Goal: Task Accomplishment & Management: Manage account settings

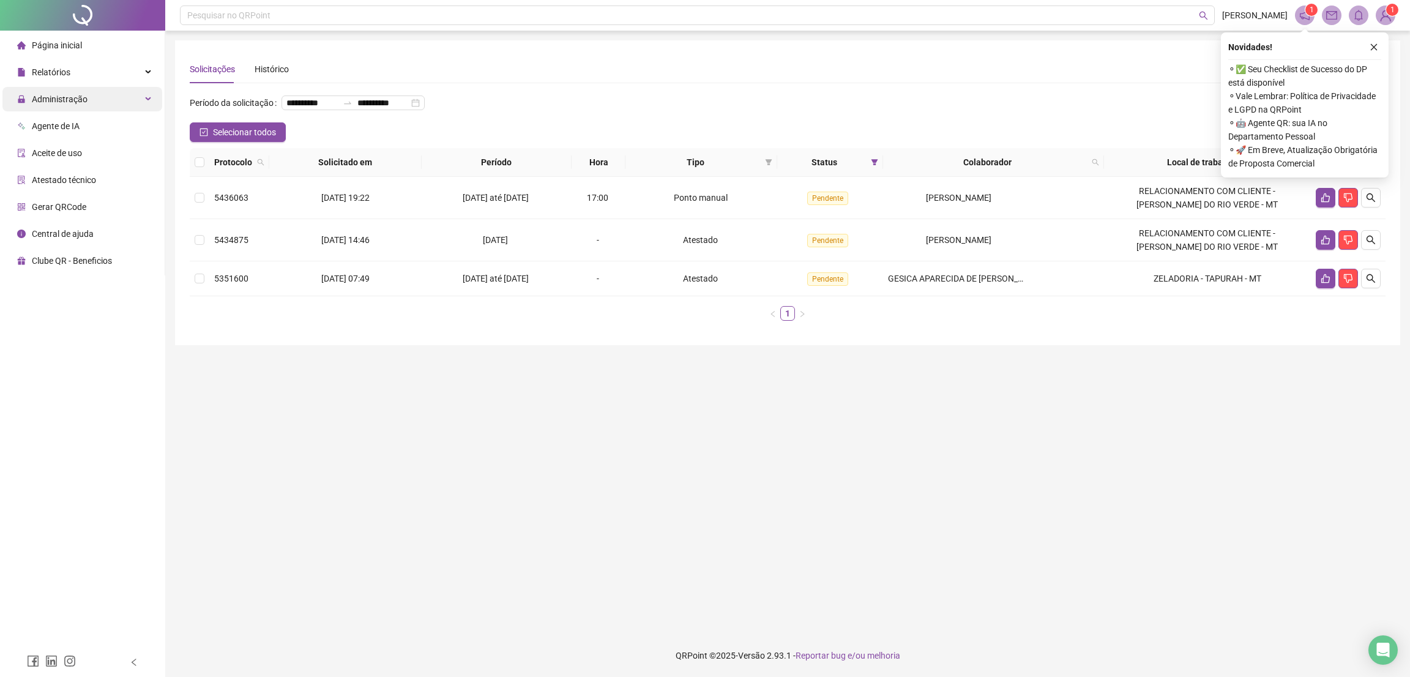
click at [85, 91] on span "Administração" at bounding box center [52, 99] width 70 height 24
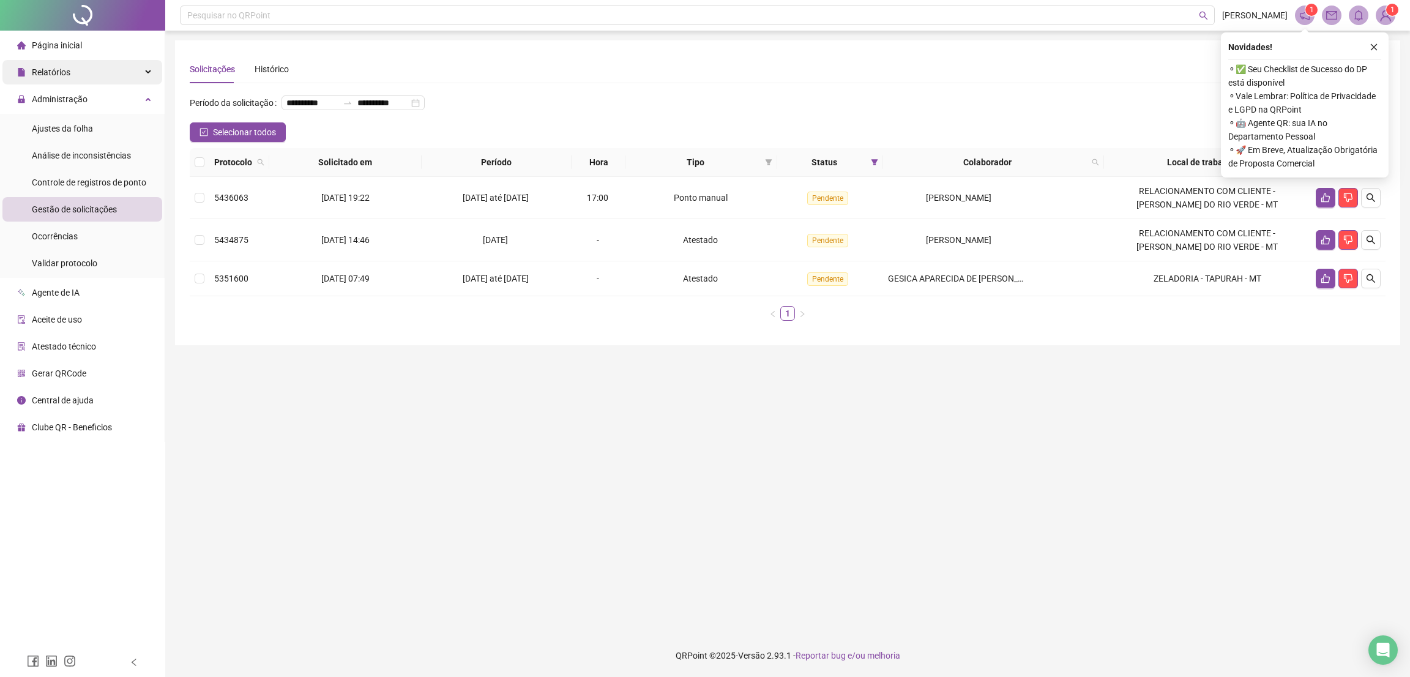
click at [83, 78] on div "Relatórios" at bounding box center [82, 72] width 160 height 24
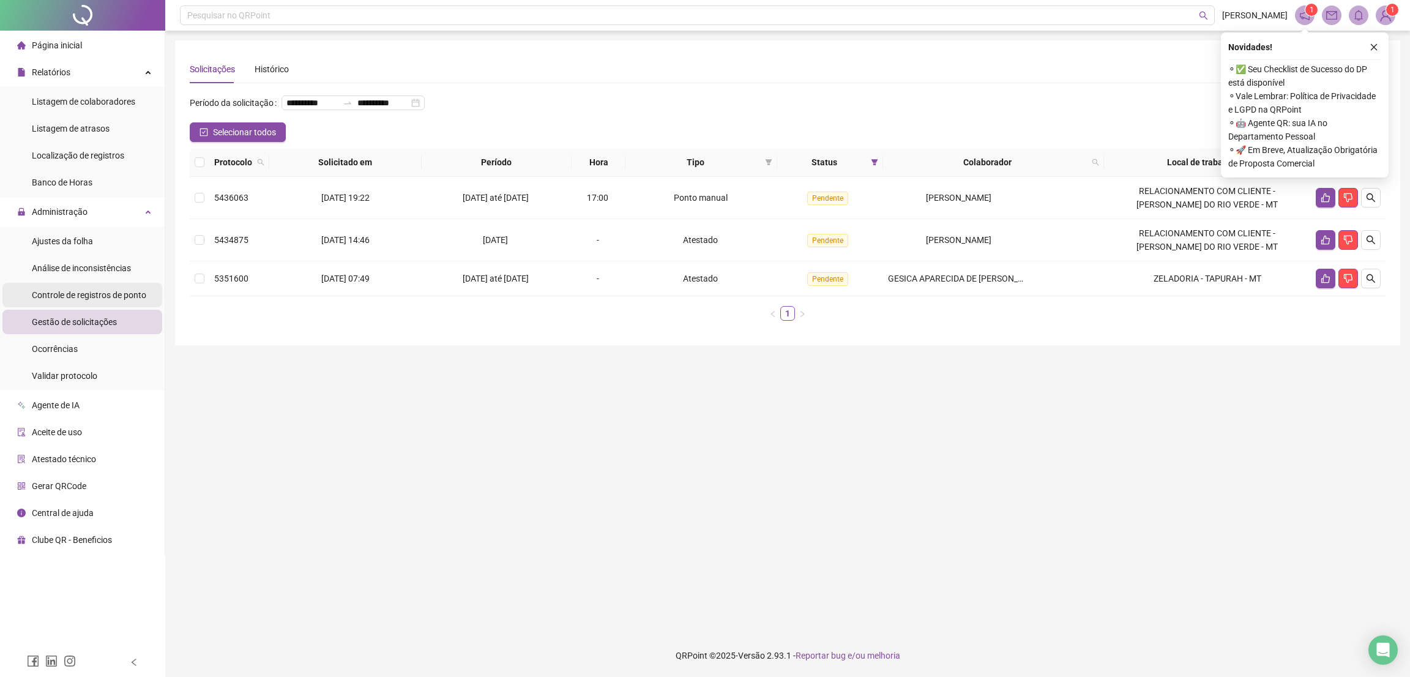
click at [90, 294] on span "Controle de registros de ponto" at bounding box center [89, 295] width 114 height 10
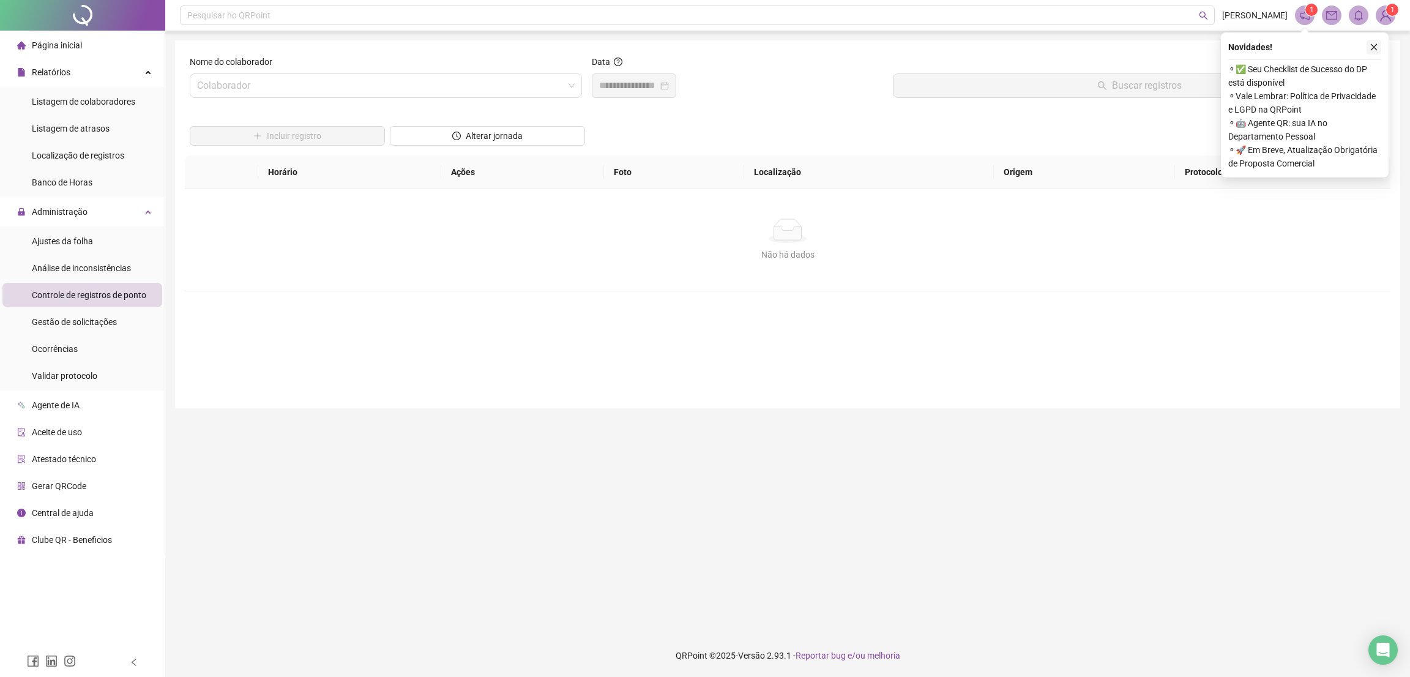
click at [1376, 46] on icon "close" at bounding box center [1374, 47] width 9 height 9
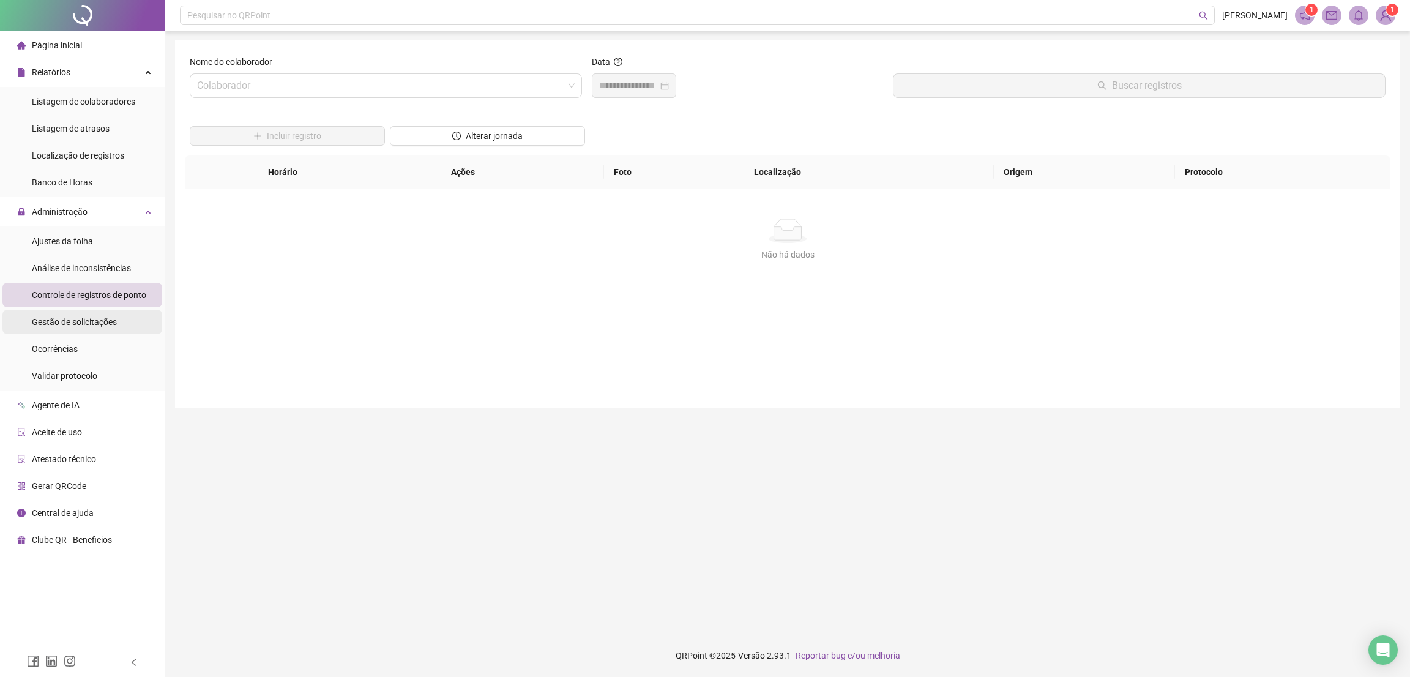
click at [85, 328] on div "Gestão de solicitações" at bounding box center [74, 322] width 85 height 24
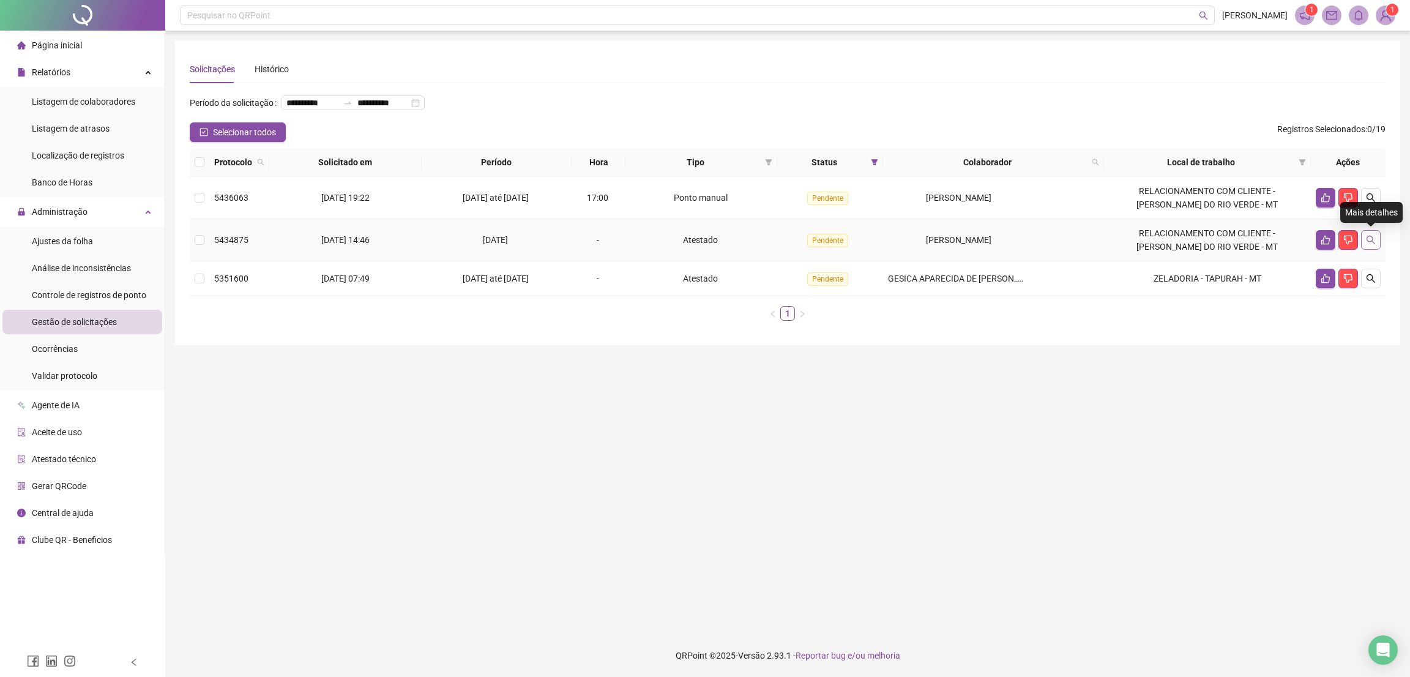
click at [1372, 241] on icon "search" at bounding box center [1371, 240] width 9 height 9
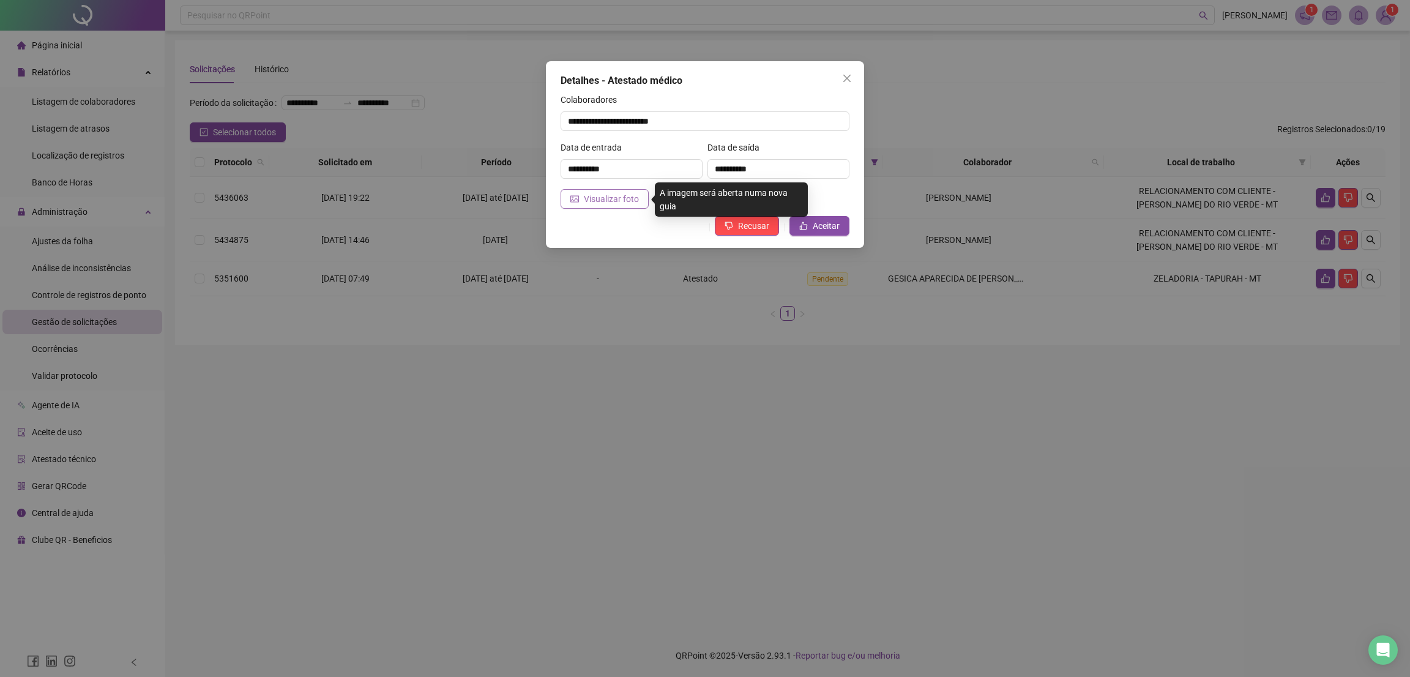
click at [600, 198] on span "Visualizar foto" at bounding box center [611, 198] width 55 height 13
click at [842, 228] on button "Aceitar" at bounding box center [820, 226] width 60 height 20
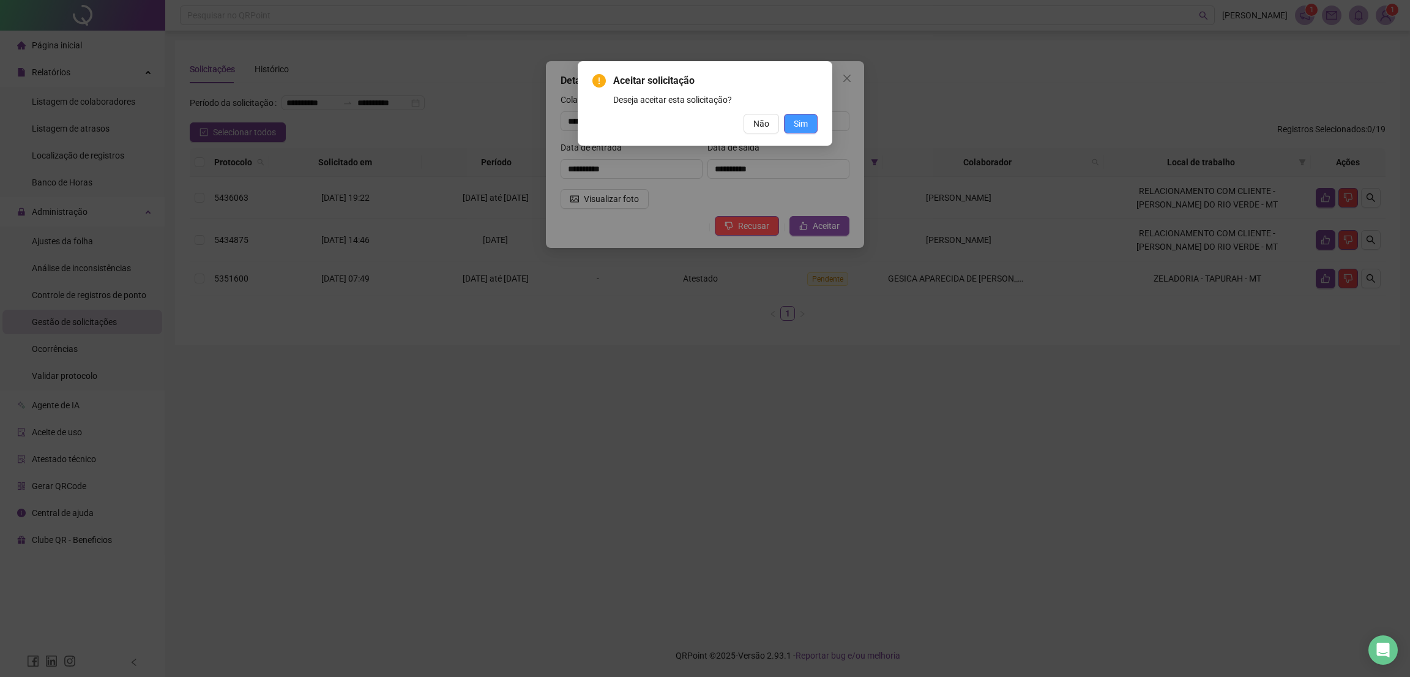
click at [817, 122] on button "Sim" at bounding box center [801, 124] width 34 height 20
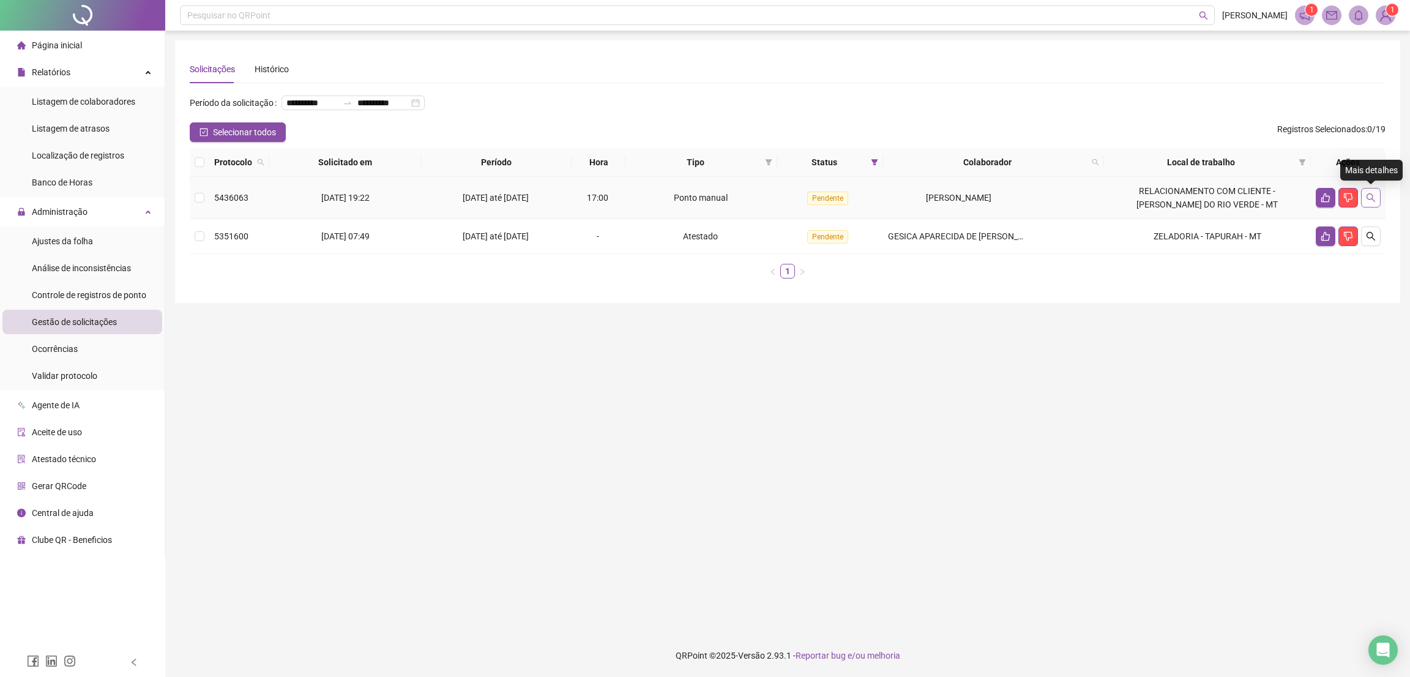
click at [1371, 198] on icon "search" at bounding box center [1371, 198] width 10 height 10
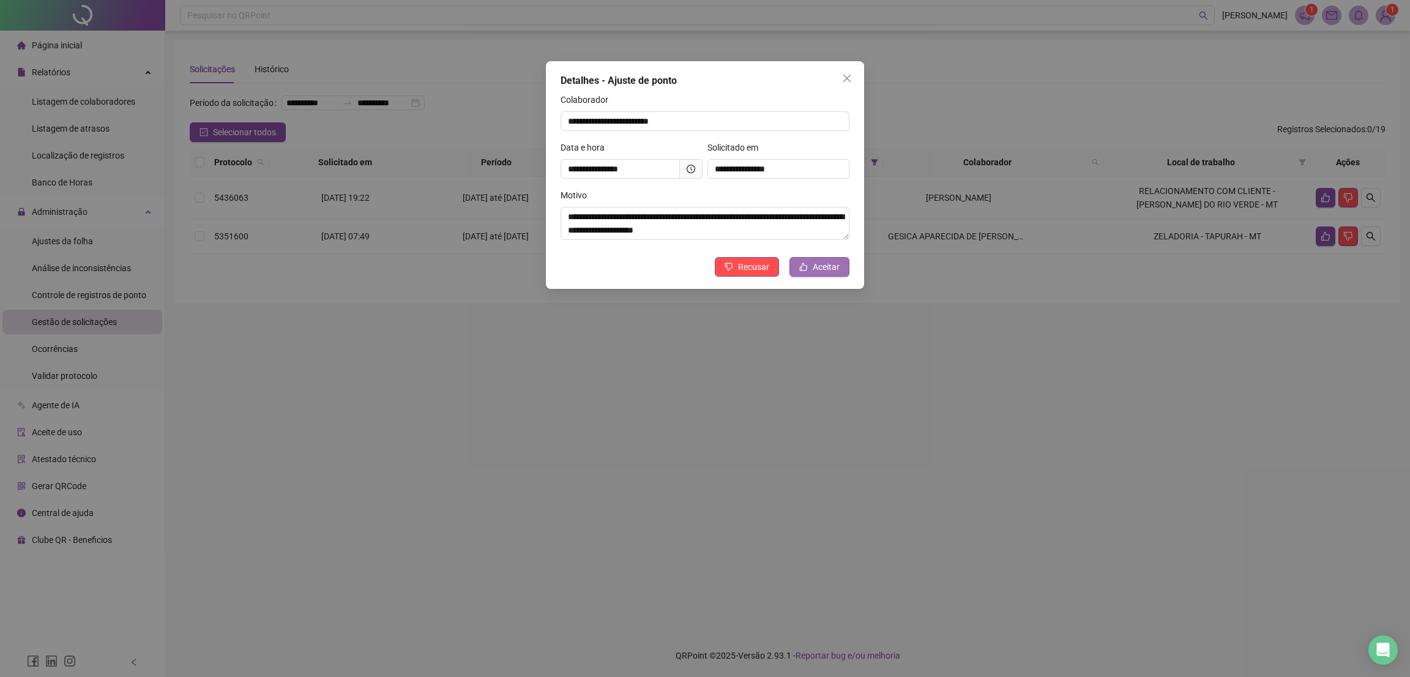
click at [831, 266] on span "Aceitar" at bounding box center [826, 266] width 27 height 13
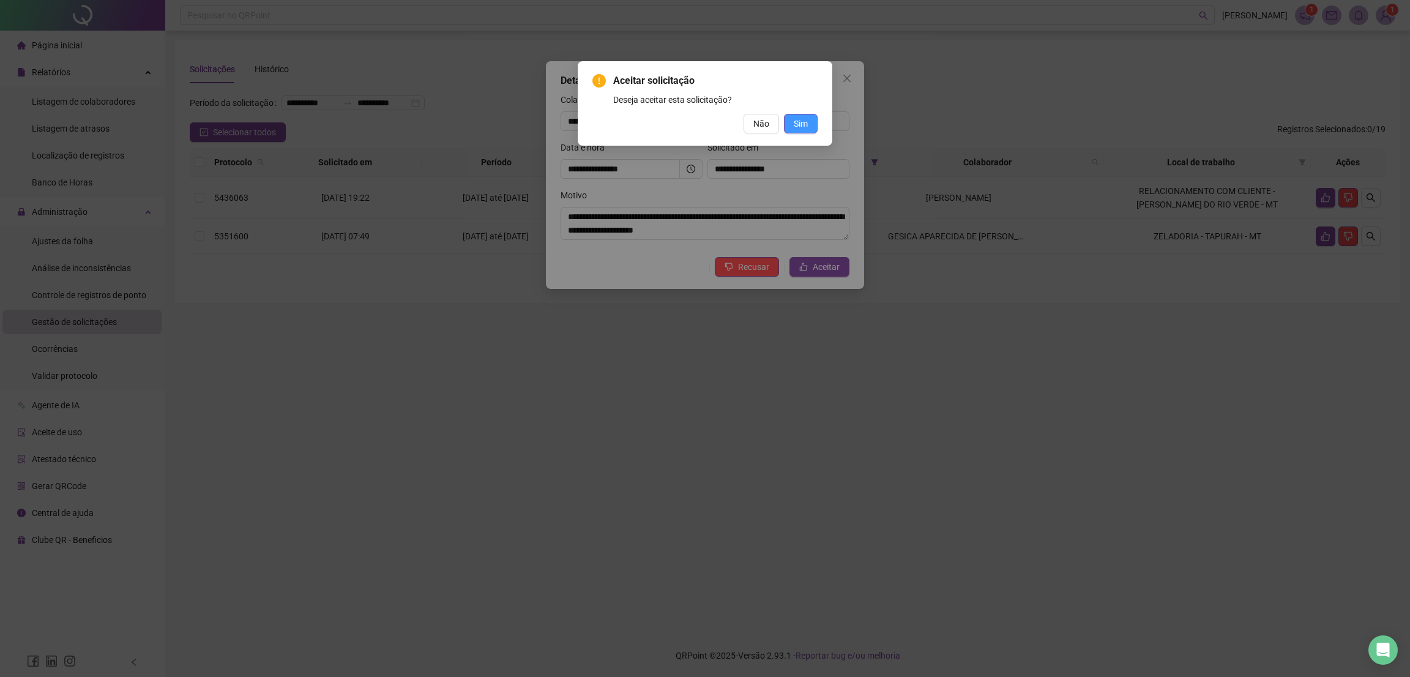
click at [817, 128] on button "Sim" at bounding box center [801, 124] width 34 height 20
click at [809, 122] on button "Sim" at bounding box center [801, 124] width 34 height 20
click at [818, 121] on div "Aceitar solicitação Deseja aceitar esta solicitação? Não Sim" at bounding box center [705, 103] width 255 height 84
click at [810, 127] on button "Sim" at bounding box center [801, 124] width 34 height 20
click at [755, 346] on div "Aceitar solicitação Deseja aceitar esta solicitação? Não Sim" at bounding box center [705, 338] width 1410 height 677
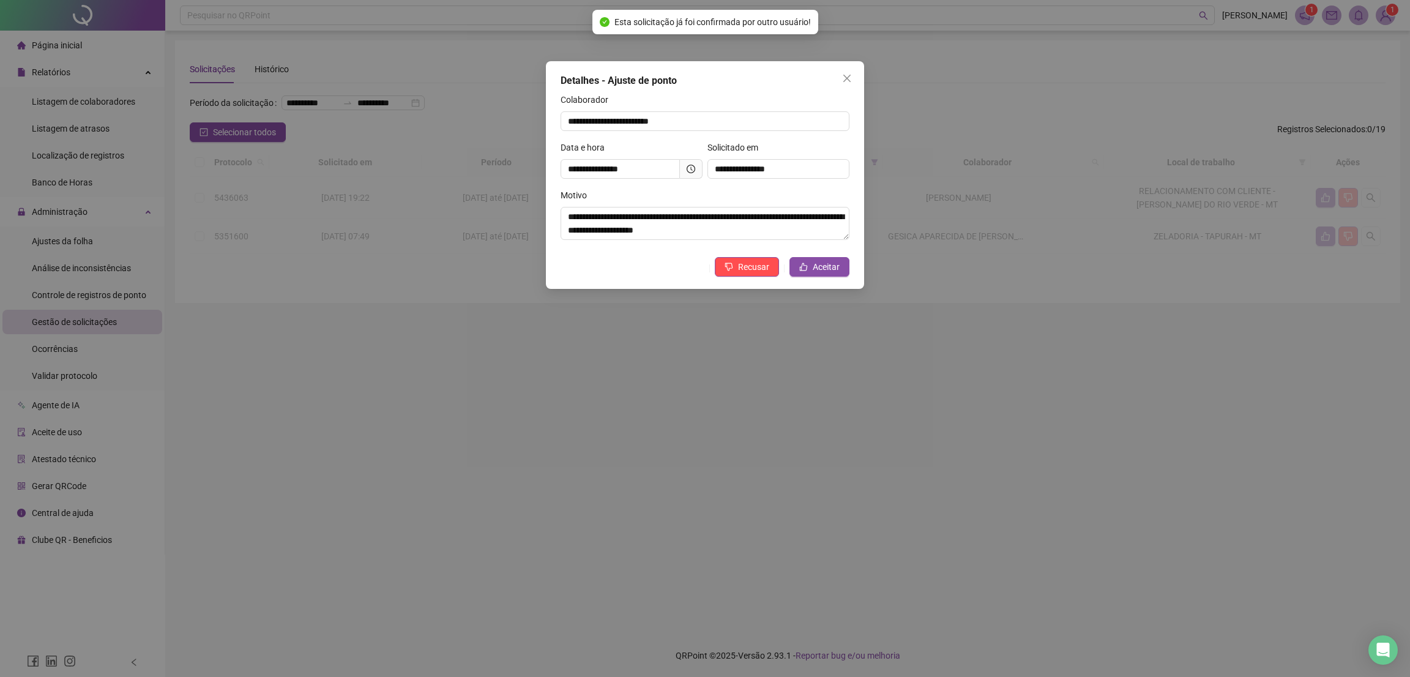
click at [816, 127] on div "Aceitar solicitação Deseja aceitar esta solicitação? Não Sim" at bounding box center [705, 338] width 1410 height 677
